Goal: Find specific page/section: Find specific page/section

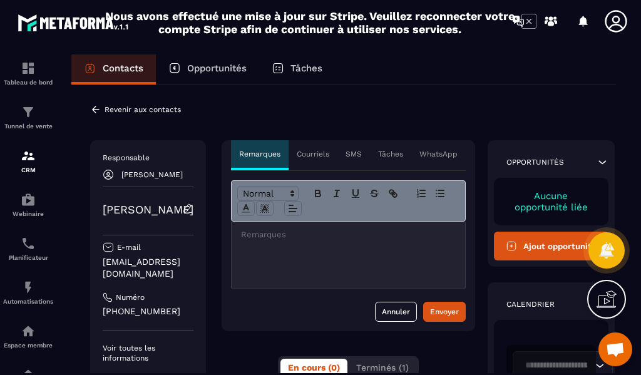
scroll to position [63, 0]
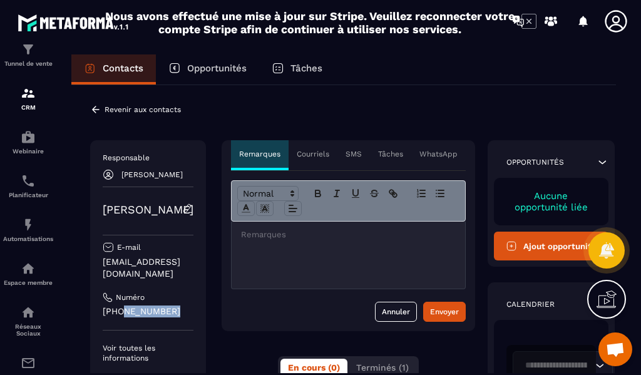
drag, startPoint x: 176, startPoint y: 298, endPoint x: 120, endPoint y: 301, distance: 56.4
click at [120, 305] on p "[PHONE_NUMBER]" at bounding box center [148, 311] width 91 height 12
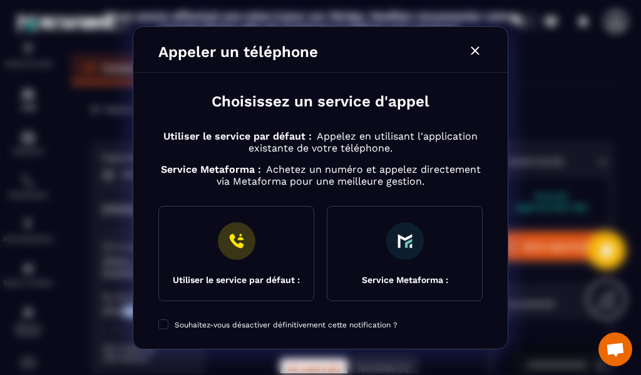
copy p "64202 7648"
drag, startPoint x: 476, startPoint y: 49, endPoint x: 382, endPoint y: 150, distance: 137.7
click at [476, 49] on icon "Modal window" at bounding box center [474, 50] width 15 height 15
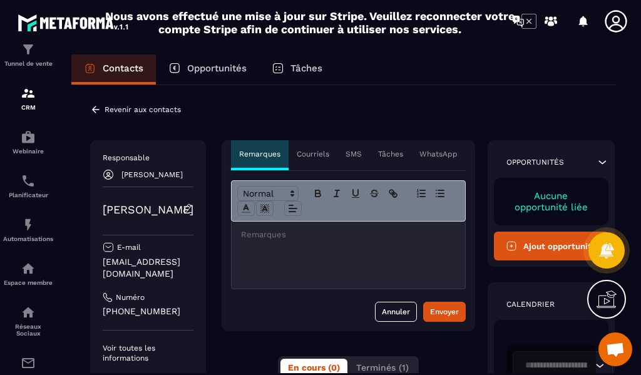
click at [111, 56] on div "Contacts" at bounding box center [113, 69] width 84 height 30
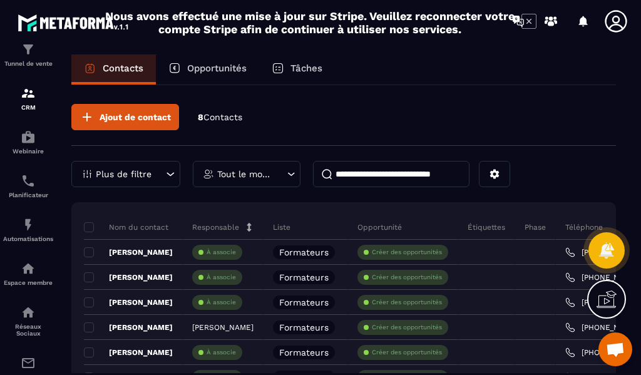
scroll to position [63, 0]
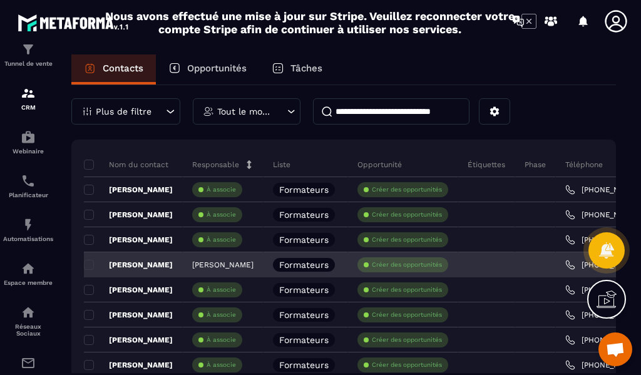
click at [228, 263] on p "[PERSON_NAME]" at bounding box center [222, 264] width 61 height 9
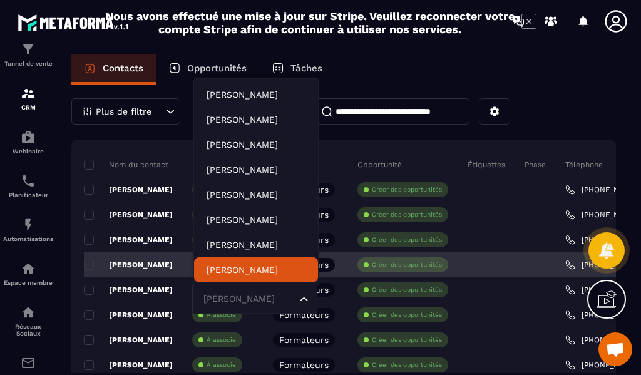
click at [302, 296] on icon "Search for option" at bounding box center [304, 299] width 13 height 13
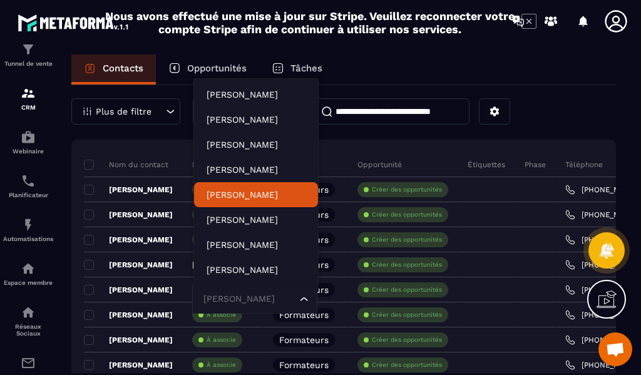
click at [318, 143] on div "Nom du contact Responsable Liste Opportunité Étiquettes Phase Téléphone Email D…" at bounding box center [343, 271] width 544 height 263
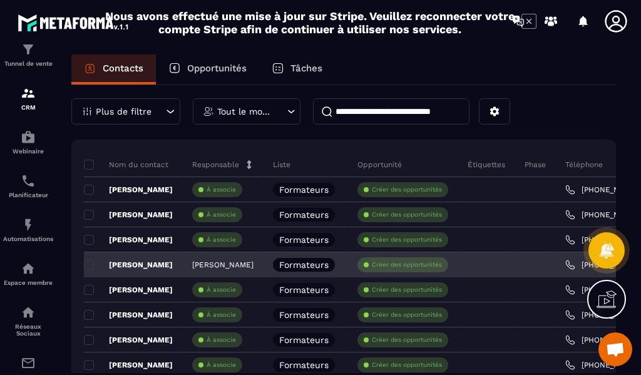
click at [223, 267] on p "[PERSON_NAME]" at bounding box center [222, 264] width 61 height 9
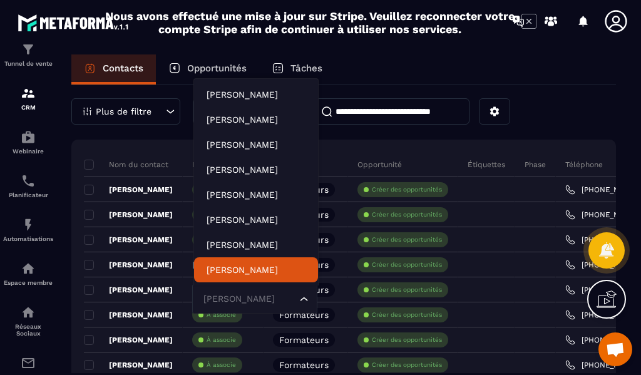
click at [169, 135] on div "Ajout de contact 8 Contacts Plus de filtre Tout le monde Nom du contact Respons…" at bounding box center [343, 246] width 544 height 446
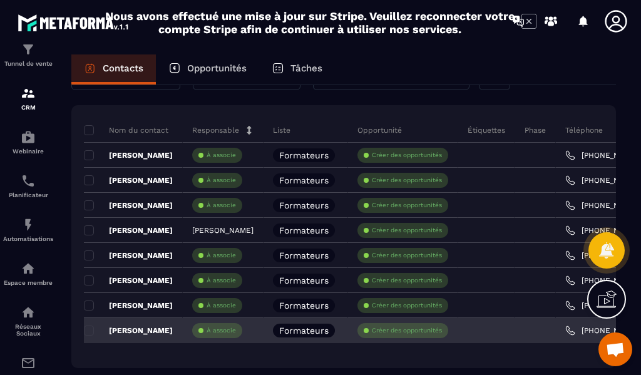
scroll to position [125, 0]
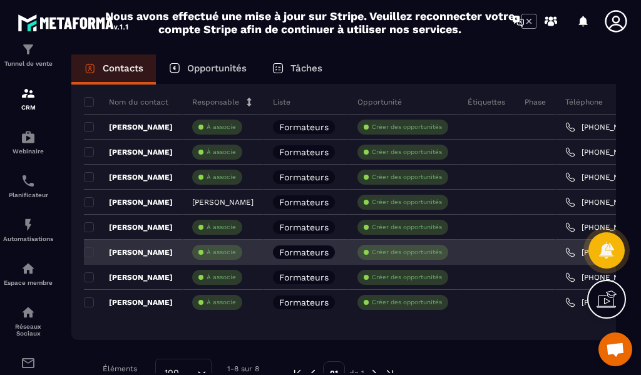
click at [155, 252] on p "[PERSON_NAME]" at bounding box center [128, 252] width 89 height 10
